Goal: Information Seeking & Learning: Learn about a topic

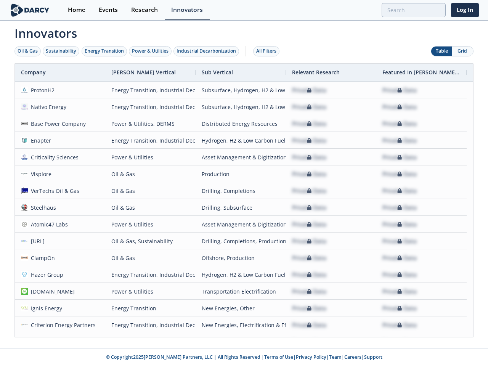
click at [28, 51] on div "Oil & Gas" at bounding box center [28, 51] width 20 height 7
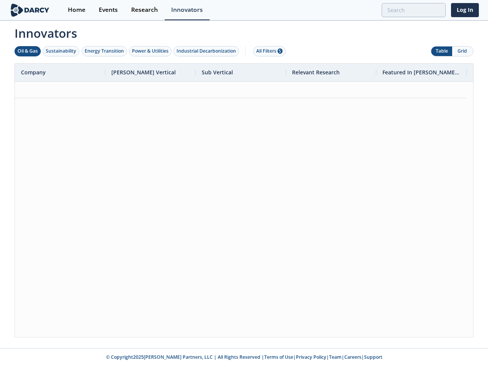
click at [61, 51] on div "Sustainability" at bounding box center [61, 51] width 31 height 7
click at [105, 51] on div "Energy Transition" at bounding box center [104, 51] width 39 height 7
click at [151, 51] on div "Power & Utilities" at bounding box center [150, 51] width 37 height 7
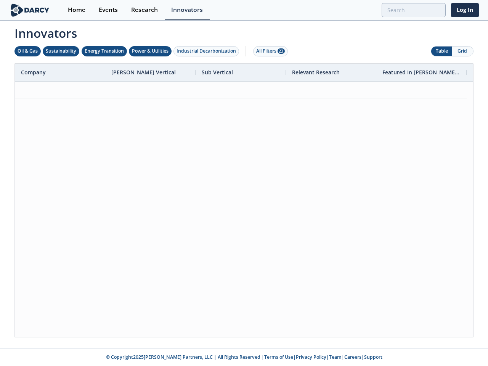
click at [208, 51] on div "Industrial Decarbonization" at bounding box center [207, 51] width 60 height 7
click at [269, 51] on div "All Filters 28" at bounding box center [270, 51] width 29 height 7
